Goal: Transaction & Acquisition: Book appointment/travel/reservation

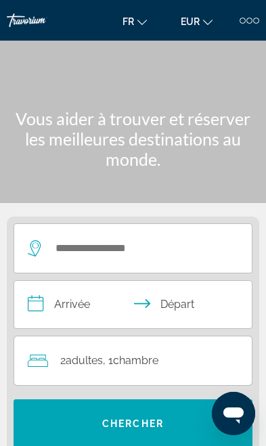
click at [130, 230] on div "Search widget" at bounding box center [126, 248] width 197 height 49
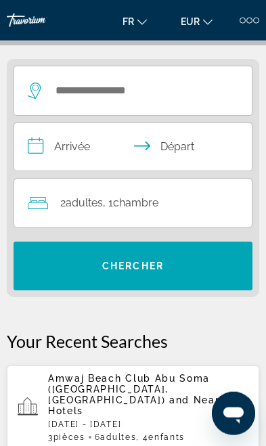
scroll to position [168, 0]
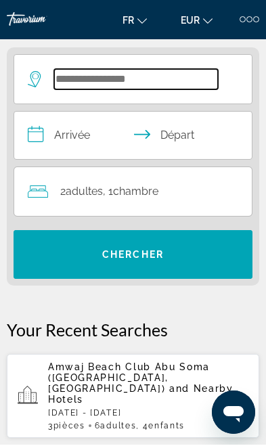
click at [186, 75] on input "Search widget" at bounding box center [136, 80] width 164 height 20
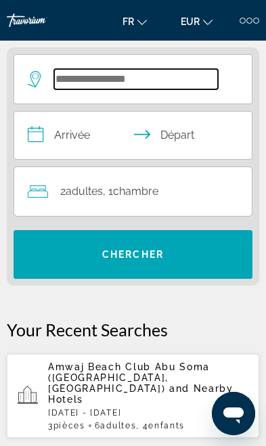
scroll to position [122, 0]
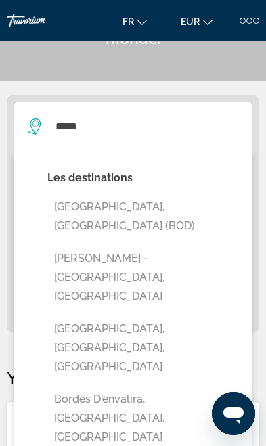
click at [194, 205] on button "[GEOGRAPHIC_DATA], [GEOGRAPHIC_DATA] (BOD)" at bounding box center [142, 216] width 191 height 45
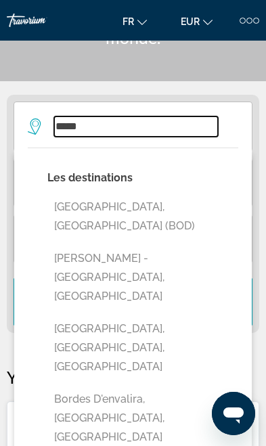
type input "**********"
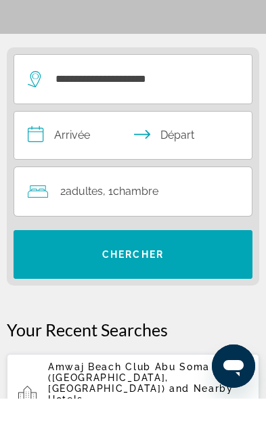
click at [88, 159] on input "**********" at bounding box center [135, 184] width 243 height 51
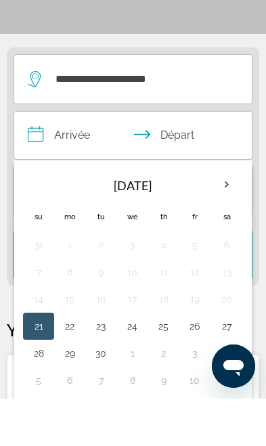
scroll to position [169, 0]
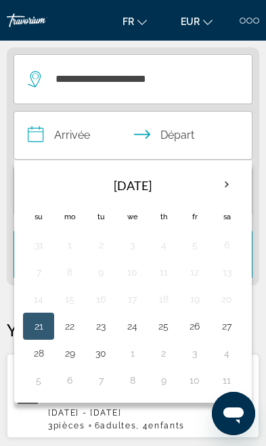
click at [225, 181] on th "Next month" at bounding box center [227, 185] width 30 height 30
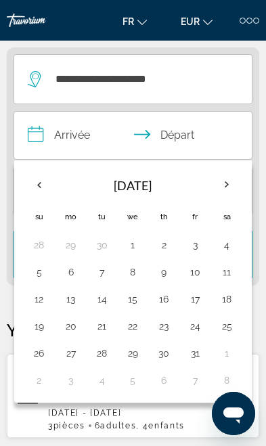
click at [194, 328] on button "24" at bounding box center [195, 326] width 16 height 19
click at [97, 351] on button "28" at bounding box center [102, 353] width 16 height 19
type input "**********"
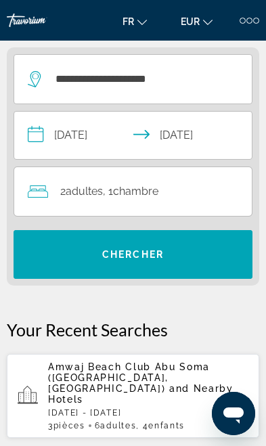
click at [174, 262] on span "Search widget" at bounding box center [133, 254] width 239 height 32
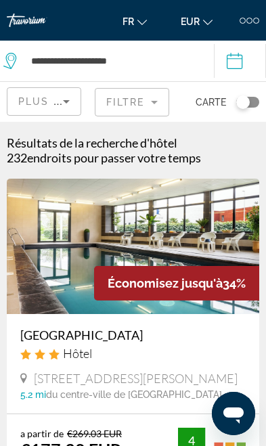
click at [133, 104] on mat-form-field "Filtre" at bounding box center [132, 102] width 74 height 28
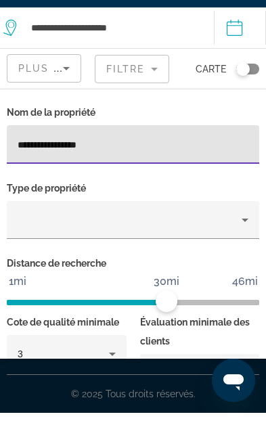
type input "**********"
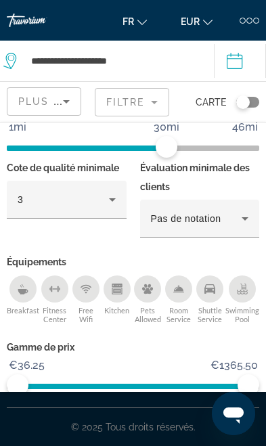
scroll to position [187, 0]
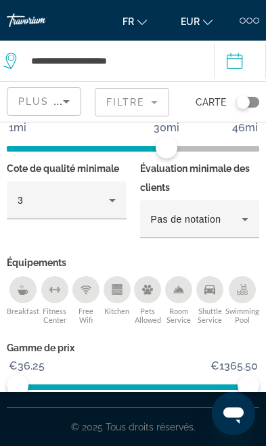
click at [162, 417] on span "Montrer les résultats" at bounding box center [185, 423] width 81 height 22
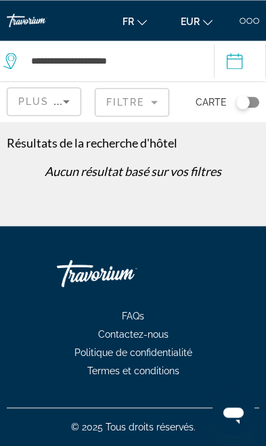
scroll to position [0, 0]
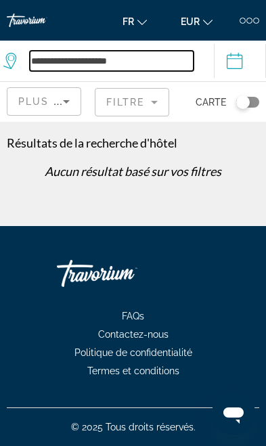
click at [156, 60] on input "**********" at bounding box center [112, 61] width 164 height 20
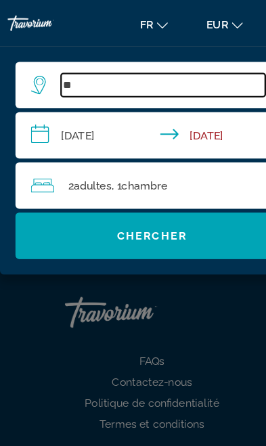
type input "*"
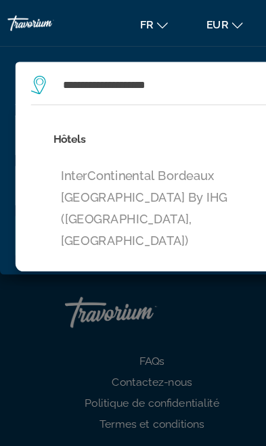
click at [78, 156] on button "InterContinental Bordeaux [GEOGRAPHIC_DATA] by IHG ([GEOGRAPHIC_DATA], [GEOGRAP…" at bounding box center [143, 182] width 192 height 83
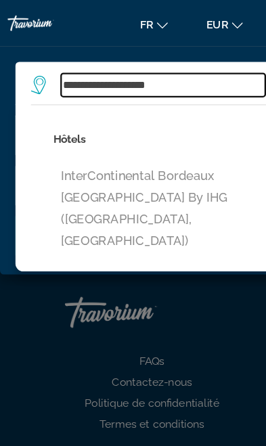
type input "**********"
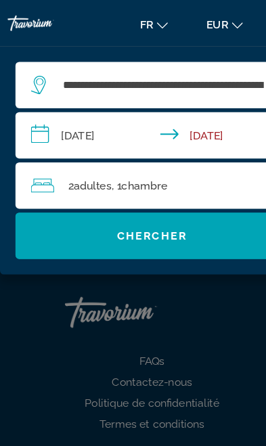
click at [89, 210] on span "Search widget" at bounding box center [133, 206] width 239 height 32
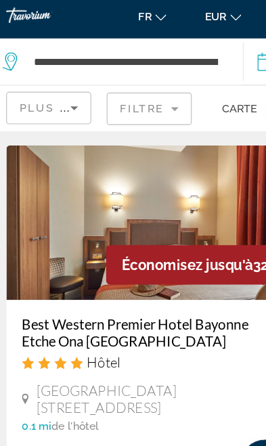
scroll to position [445, 0]
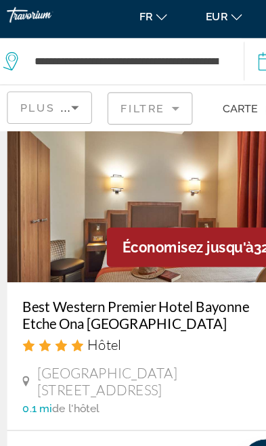
click at [190, 175] on img "Main content" at bounding box center [133, 186] width 252 height 135
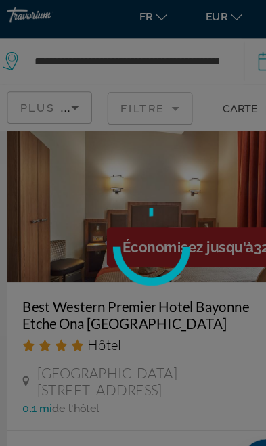
scroll to position [446, 0]
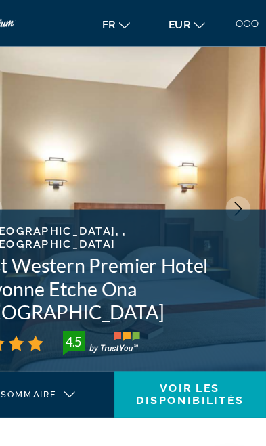
click at [235, 181] on icon "Next image" at bounding box center [241, 183] width 12 height 12
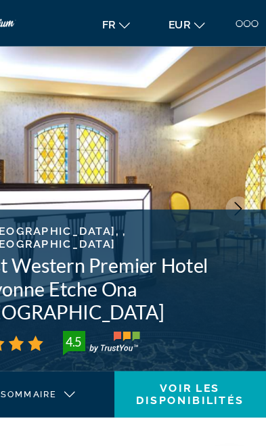
click at [231, 176] on button "Next image" at bounding box center [242, 183] width 22 height 22
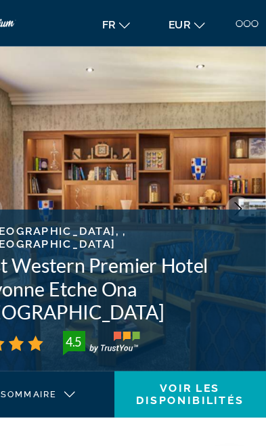
click at [231, 173] on button "Next image" at bounding box center [242, 183] width 22 height 22
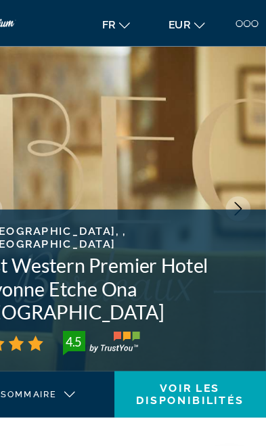
click at [235, 179] on icon "Next image" at bounding box center [241, 183] width 12 height 12
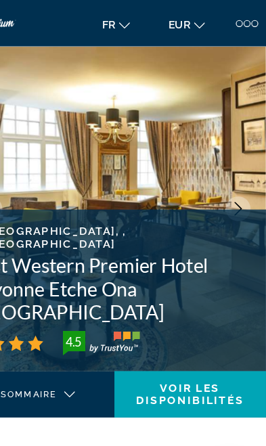
click at [206, 168] on img "Main content" at bounding box center [133, 183] width 266 height 284
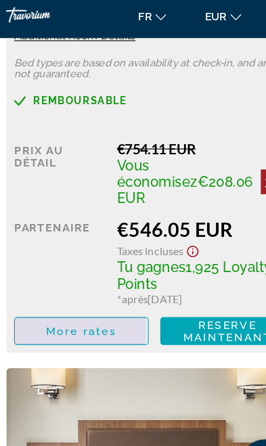
scroll to position [2478, 0]
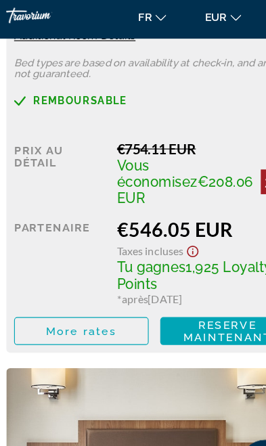
click at [46, 297] on span "More rates" at bounding box center [73, 296] width 62 height 11
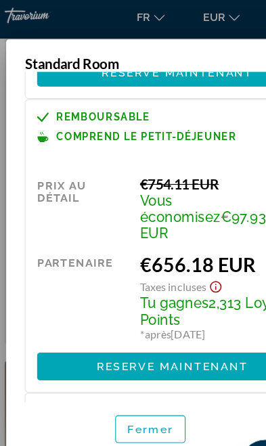
scroll to position [256, 0]
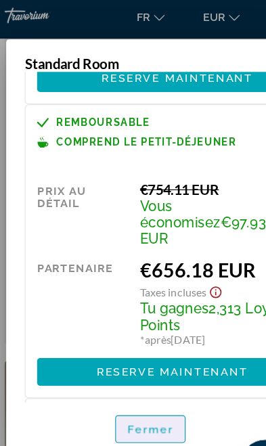
click at [133, 388] on span "Fermer" at bounding box center [133, 382] width 41 height 11
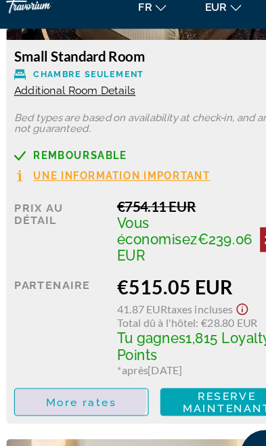
scroll to position [1912, 0]
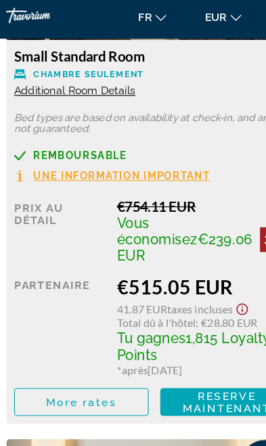
click at [58, 359] on span "More rates" at bounding box center [72, 358] width 62 height 11
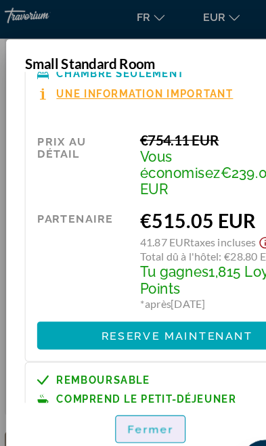
scroll to position [41, 0]
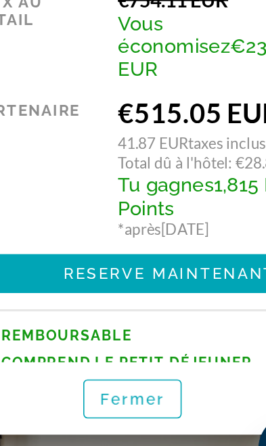
click at [113, 377] on span "Fermer" at bounding box center [133, 382] width 41 height 11
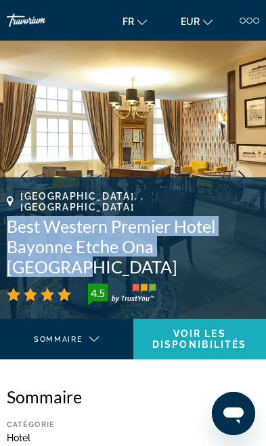
scroll to position [0, 0]
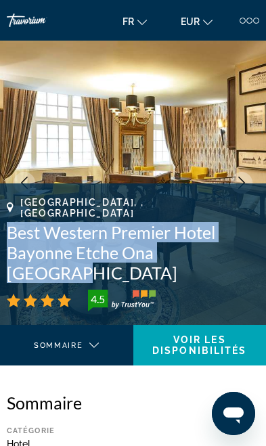
click at [25, 174] on button "Previous image" at bounding box center [25, 183] width 22 height 22
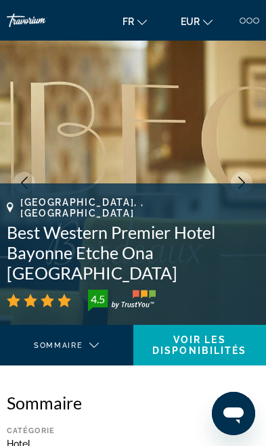
click at [32, 173] on img "Main content" at bounding box center [133, 183] width 266 height 284
click at [33, 177] on button "Previous image" at bounding box center [25, 183] width 22 height 22
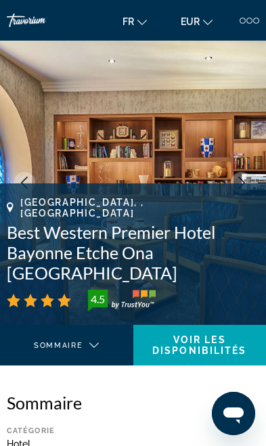
click at [32, 178] on button "Previous image" at bounding box center [25, 183] width 22 height 22
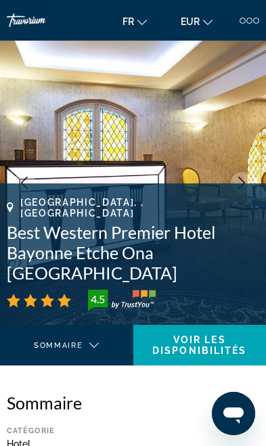
click at [28, 177] on icon "Previous image" at bounding box center [24, 183] width 12 height 12
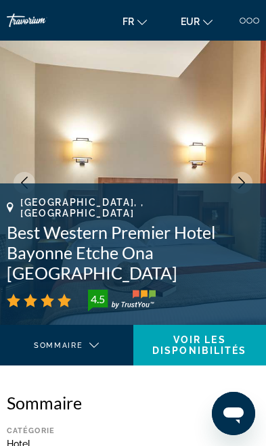
click at [32, 174] on img "Main content" at bounding box center [133, 183] width 266 height 284
click at [24, 171] on img "Main content" at bounding box center [133, 183] width 266 height 284
click at [30, 179] on icon "Previous image" at bounding box center [24, 183] width 12 height 12
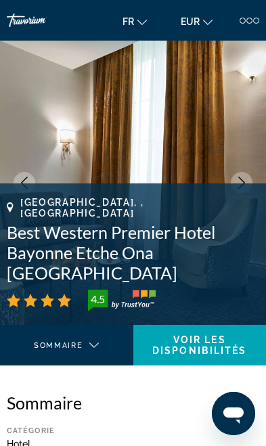
click at [30, 179] on icon "Previous image" at bounding box center [24, 183] width 12 height 12
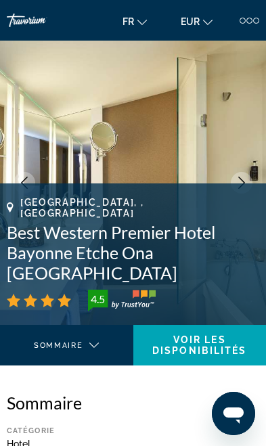
click at [32, 185] on button "Previous image" at bounding box center [25, 183] width 22 height 22
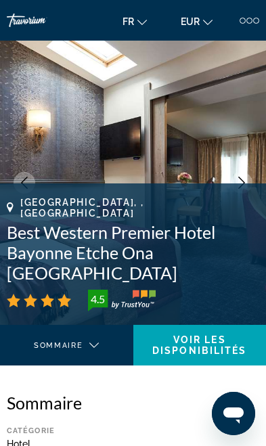
click at [29, 180] on icon "Previous image" at bounding box center [24, 183] width 12 height 12
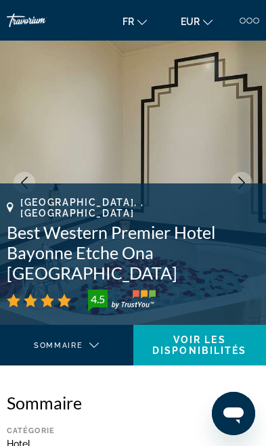
click at [28, 176] on button "Previous image" at bounding box center [25, 183] width 22 height 22
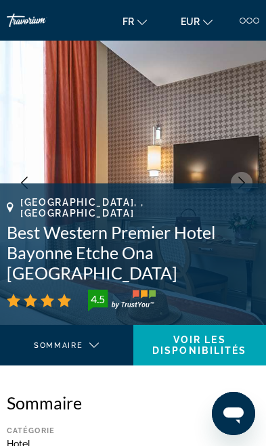
click at [25, 176] on button "Previous image" at bounding box center [25, 183] width 22 height 22
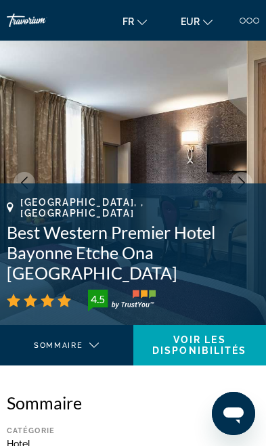
click at [30, 177] on button "Previous image" at bounding box center [25, 183] width 22 height 22
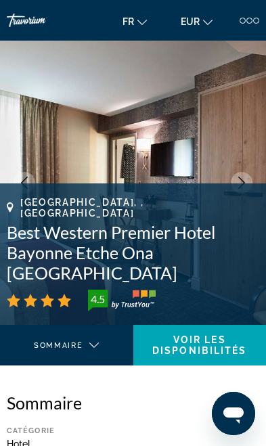
click at [28, 176] on button "Previous image" at bounding box center [25, 183] width 22 height 22
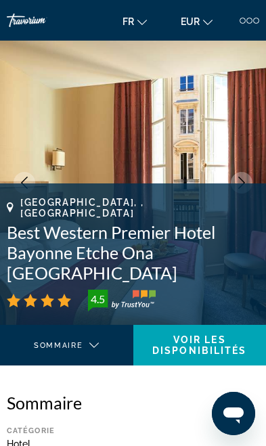
click at [26, 175] on button "Previous image" at bounding box center [25, 183] width 22 height 22
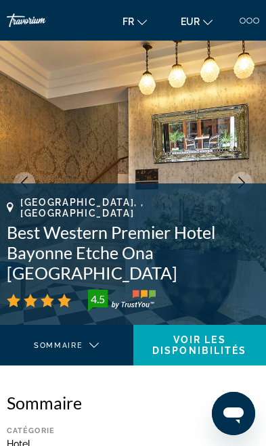
click at [29, 175] on button "Previous image" at bounding box center [25, 183] width 22 height 22
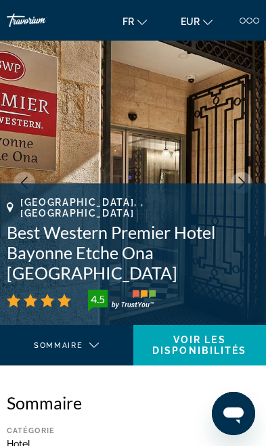
click at [30, 173] on img "Main content" at bounding box center [133, 183] width 266 height 284
click at [27, 177] on icon "Previous image" at bounding box center [24, 183] width 12 height 12
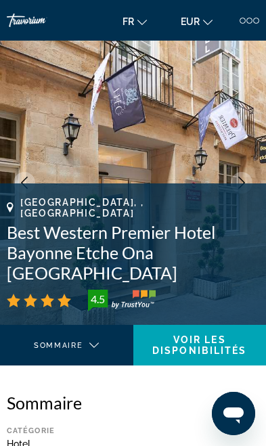
click at [30, 173] on button "Previous image" at bounding box center [25, 183] width 22 height 22
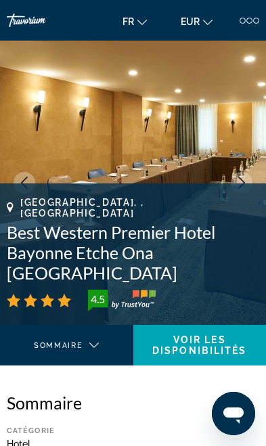
click at [247, 187] on icon "Next image" at bounding box center [241, 183] width 12 height 12
